Goal: Navigation & Orientation: Find specific page/section

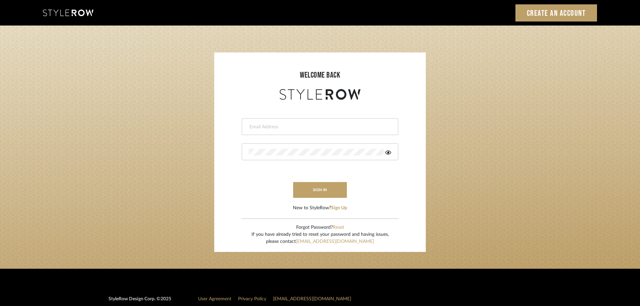
click at [252, 128] on input "email" at bounding box center [319, 127] width 141 height 7
type input "persimmon.design@outlook.com"
click at [310, 184] on form "persimmon.design@outlook.com sign in New to StyleRow? Sign Up" at bounding box center [320, 156] width 198 height 110
click at [310, 184] on button "sign in" at bounding box center [320, 190] width 54 height 16
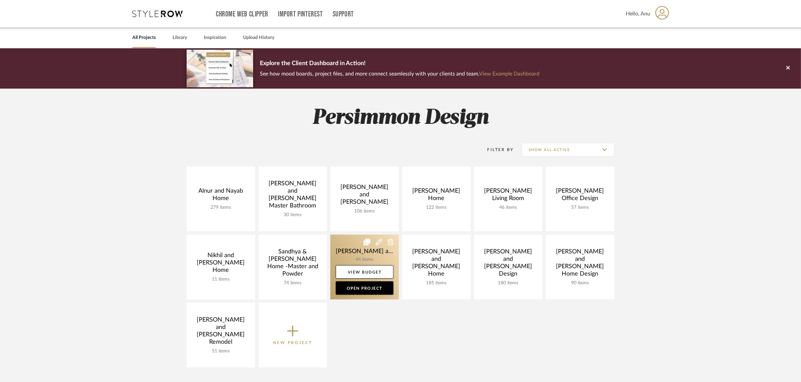
click at [353, 244] on link at bounding box center [364, 267] width 68 height 65
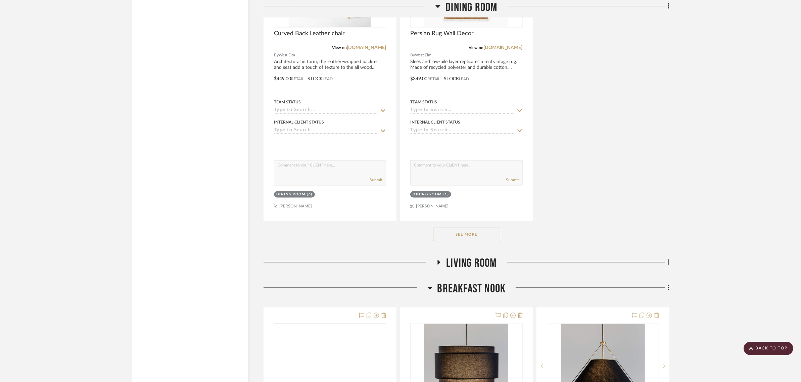
scroll to position [1636, 0]
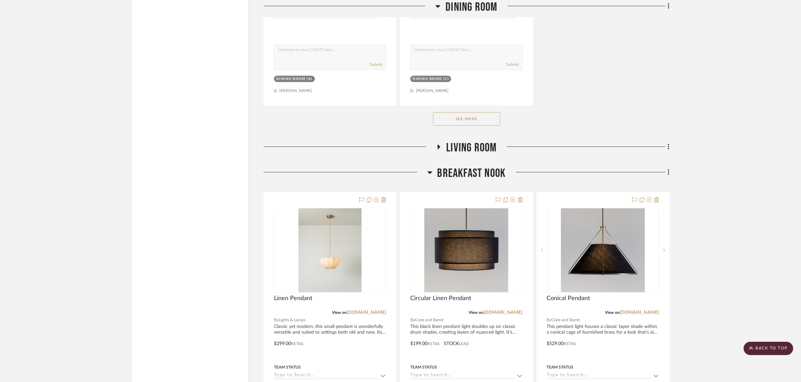
click at [440, 144] on icon at bounding box center [439, 146] width 8 height 5
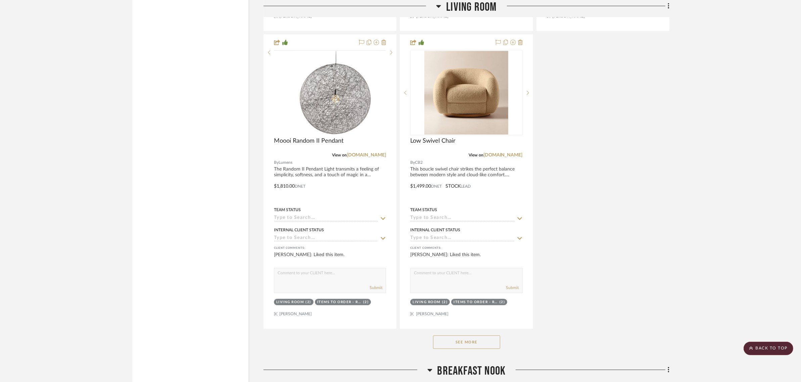
scroll to position [2517, 0]
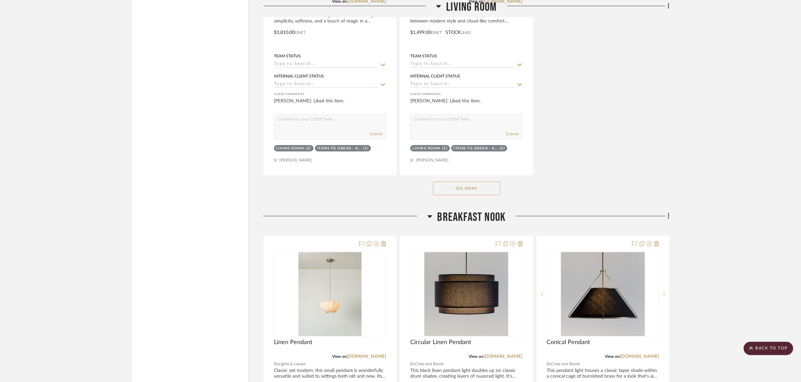
click at [445, 182] on button "See More" at bounding box center [466, 188] width 67 height 13
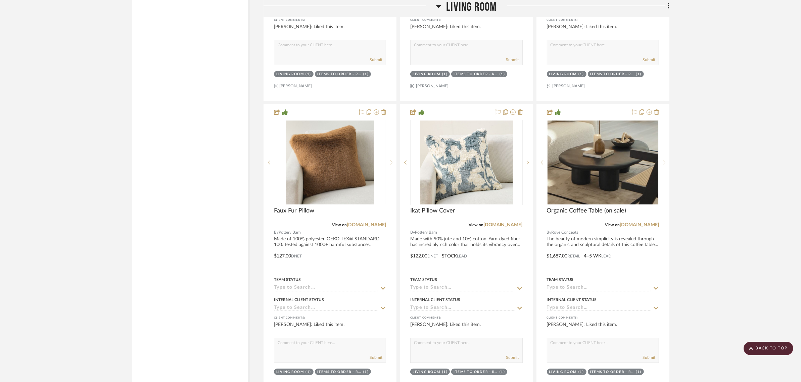
scroll to position [2936, 0]
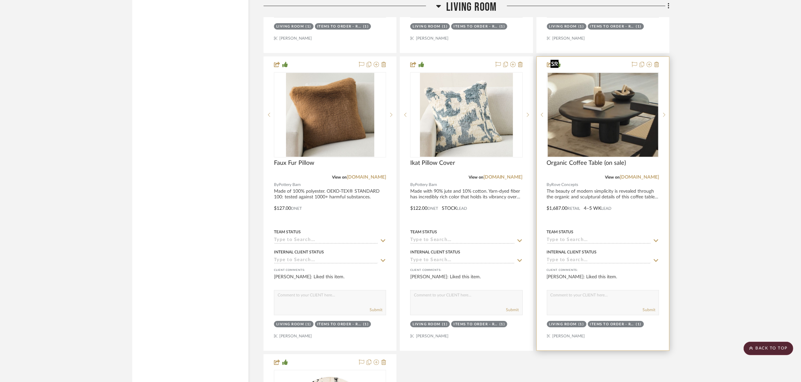
click at [586, 111] on img "0" at bounding box center [602, 115] width 110 height 84
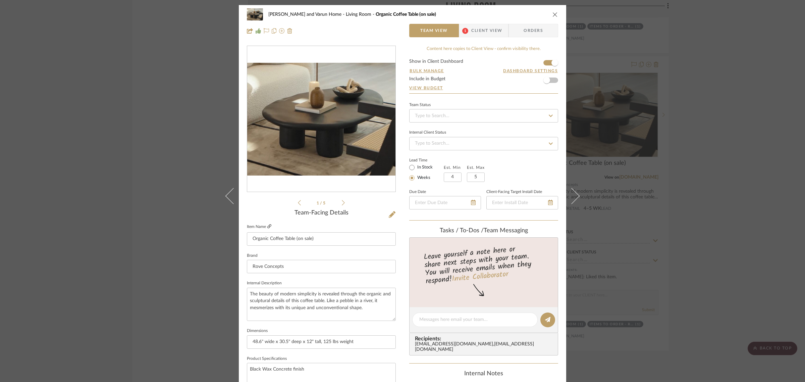
click at [267, 227] on icon at bounding box center [269, 226] width 4 height 4
click at [267, 224] on icon at bounding box center [269, 226] width 4 height 4
